Goal: Task Accomplishment & Management: Complete application form

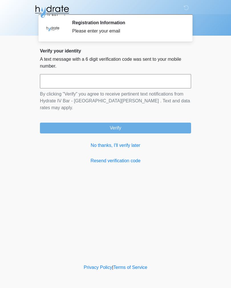
click at [57, 80] on input "text" at bounding box center [115, 81] width 151 height 14
type input "******"
click at [97, 124] on button "Verify" at bounding box center [115, 128] width 151 height 11
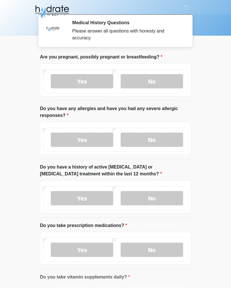
click at [158, 81] on label "No" at bounding box center [152, 81] width 63 height 14
click at [96, 138] on label "Yes" at bounding box center [82, 140] width 63 height 14
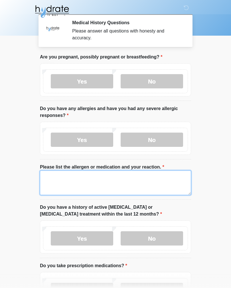
click at [96, 174] on textarea "Please list the allergen or medication and your reaction." at bounding box center [115, 183] width 151 height 25
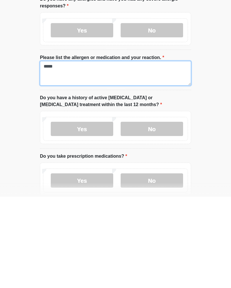
scroll to position [20, 0]
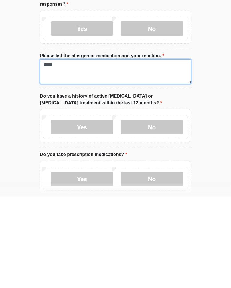
type textarea "*****"
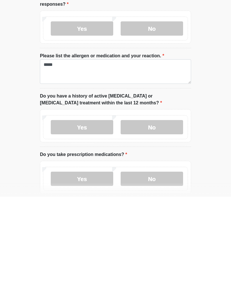
click at [161, 212] on label "No" at bounding box center [152, 219] width 63 height 14
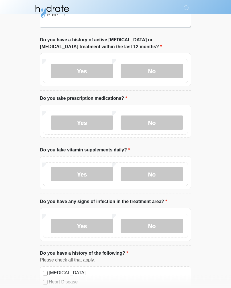
scroll to position [168, 0]
click at [96, 121] on label "Yes" at bounding box center [82, 123] width 63 height 14
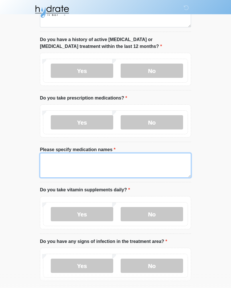
click at [75, 159] on textarea "Please specify medication names" at bounding box center [115, 165] width 151 height 25
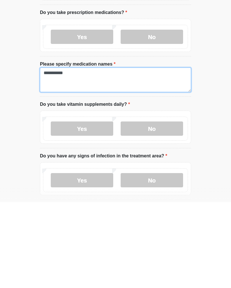
type textarea "**********"
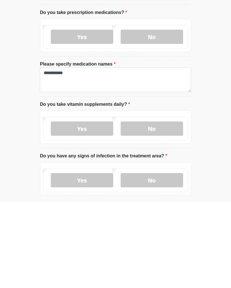
click at [90, 208] on label "Yes" at bounding box center [82, 215] width 63 height 14
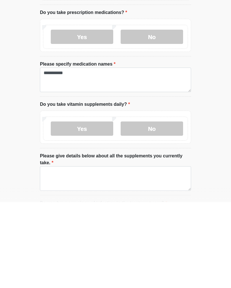
scroll to position [254, 0]
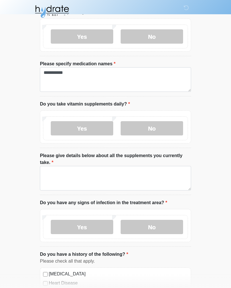
click at [96, 130] on label "Yes" at bounding box center [82, 128] width 63 height 14
click at [156, 129] on label "No" at bounding box center [152, 128] width 63 height 14
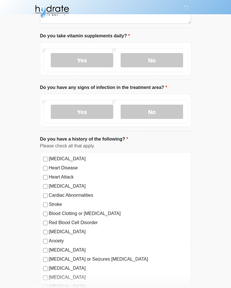
scroll to position [322, 0]
click at [159, 115] on label "No" at bounding box center [152, 112] width 63 height 14
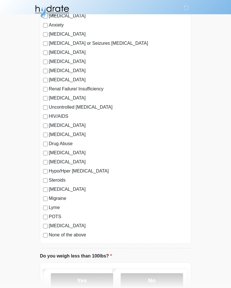
scroll to position [638, 0]
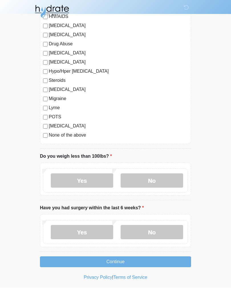
click at [159, 174] on label "No" at bounding box center [152, 181] width 63 height 14
click at [159, 232] on label "No" at bounding box center [152, 233] width 63 height 14
click at [142, 259] on button "Continue" at bounding box center [115, 262] width 151 height 11
click at [125, 261] on button "Continue" at bounding box center [115, 262] width 151 height 11
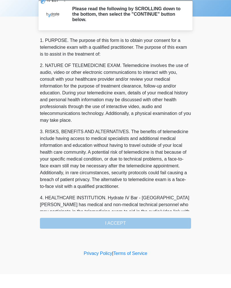
scroll to position [0, 0]
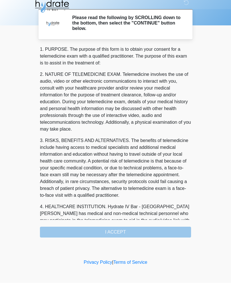
click at [129, 231] on div "1. PURPOSE. The purpose of this form is to obtain your consent for a telemedici…" at bounding box center [115, 147] width 151 height 192
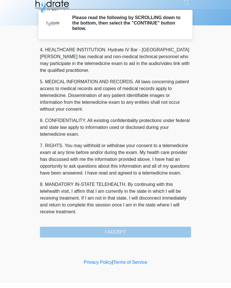
scroll to position [164, 0]
click at [131, 232] on button "I ACCEPT" at bounding box center [115, 237] width 151 height 11
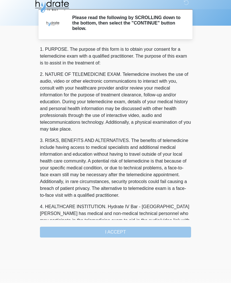
scroll to position [0, 0]
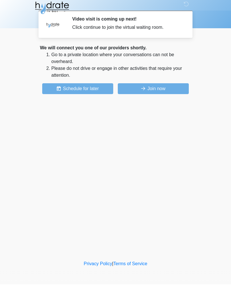
click at [91, 87] on button "Schedule for later" at bounding box center [77, 92] width 71 height 11
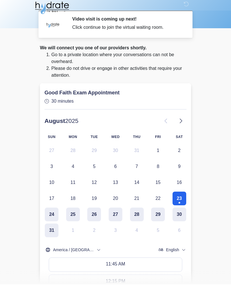
scroll to position [4, 0]
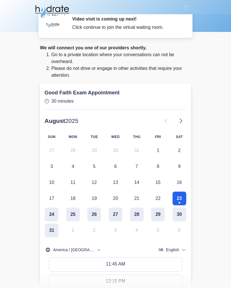
click at [203, 113] on body "‎ ‎ ‎ Video visit is coming up next! Click continue to join the virtual waiting…" at bounding box center [115, 140] width 231 height 288
click at [23, 136] on body "‎ ‎ ‎ Video visit is coming up next! Click continue to join the virtual waiting…" at bounding box center [115, 140] width 231 height 288
click at [177, 201] on button "23" at bounding box center [180, 199] width 14 height 14
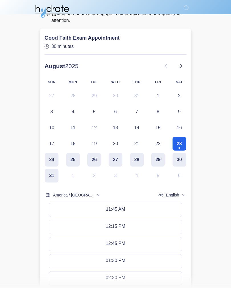
scroll to position [58, 0]
click at [131, 208] on button "11:45 AM" at bounding box center [115, 211] width 133 height 14
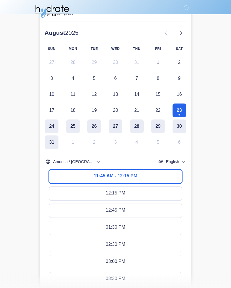
scroll to position [224, 0]
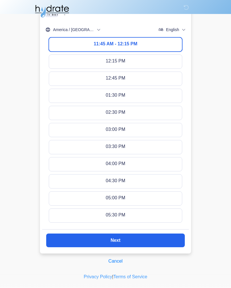
click at [117, 262] on button "Cancel" at bounding box center [116, 261] width 22 height 11
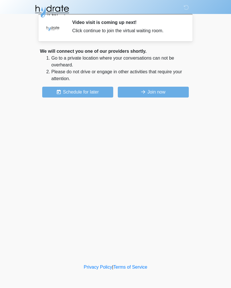
scroll to position [0, 0]
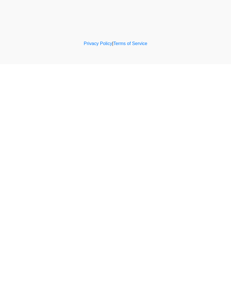
click at [187, 8] on div "‎ ‎ ‎ Video visit is coming up next! Click continue to join the virtual waiting…" at bounding box center [115, 132] width 171 height 252
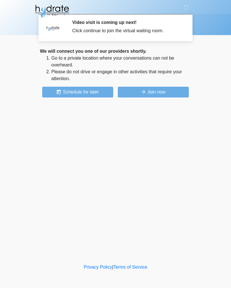
click at [88, 94] on button "Schedule for later" at bounding box center [77, 92] width 71 height 11
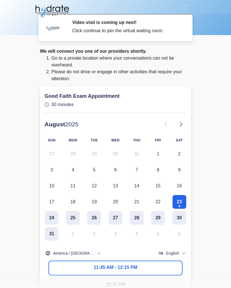
scroll to position [0, 0]
click at [198, 88] on div "‎ ‎ ‎ Video visit is coming up next! Click continue to join the virtual waiting…" at bounding box center [115, 248] width 171 height 486
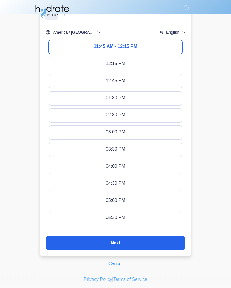
scroll to position [224, 0]
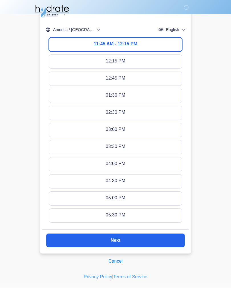
click at [119, 257] on button "Cancel" at bounding box center [116, 261] width 22 height 11
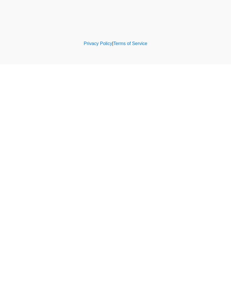
click at [184, 7] on div "‎ ‎ ‎ Video visit is coming up next! Click continue to join the virtual waiting…" at bounding box center [115, 132] width 171 height 252
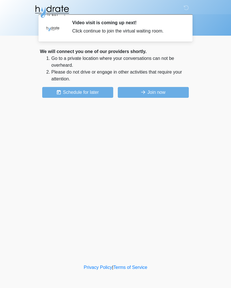
click at [160, 91] on button "Join now" at bounding box center [153, 92] width 71 height 11
click at [153, 93] on button "Join now" at bounding box center [153, 92] width 71 height 11
